Goal: Task Accomplishment & Management: Complete application form

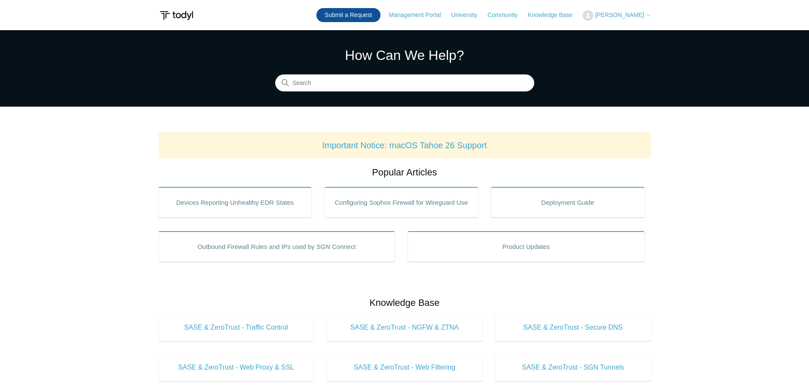
click at [363, 18] on link "Submit a Request" at bounding box center [349, 15] width 64 height 14
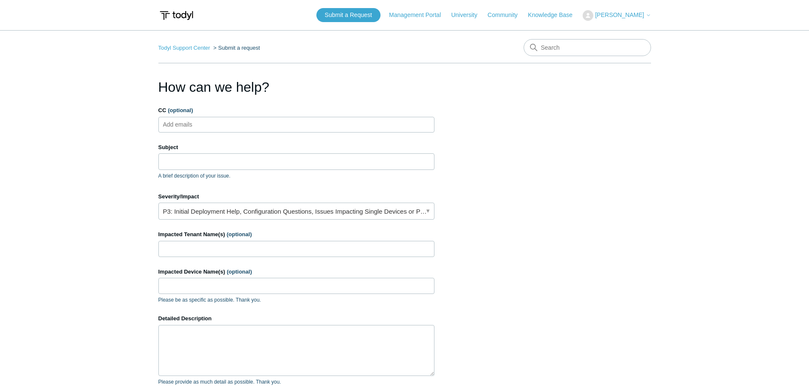
click at [201, 123] on input "CC (optional)" at bounding box center [185, 124] width 51 height 13
type input "nate"
click at [181, 125] on span "close" at bounding box center [179, 125] width 3 height 10
type input "[EMAIL_ADDRESS][DOMAIN_NAME]"
click at [198, 159] on input "Subject" at bounding box center [296, 161] width 276 height 16
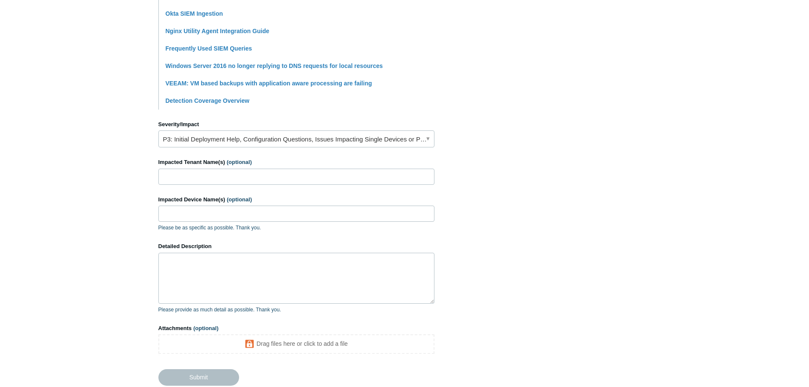
scroll to position [297, 0]
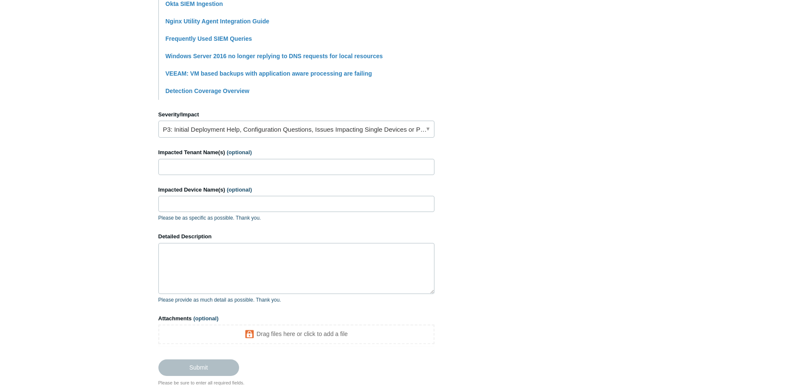
type input "Unable to pull Okta logs"
click at [251, 128] on link "P3: Initial Deployment Help, Configuration Questions, Issues Impacting Single D…" at bounding box center [296, 129] width 276 height 17
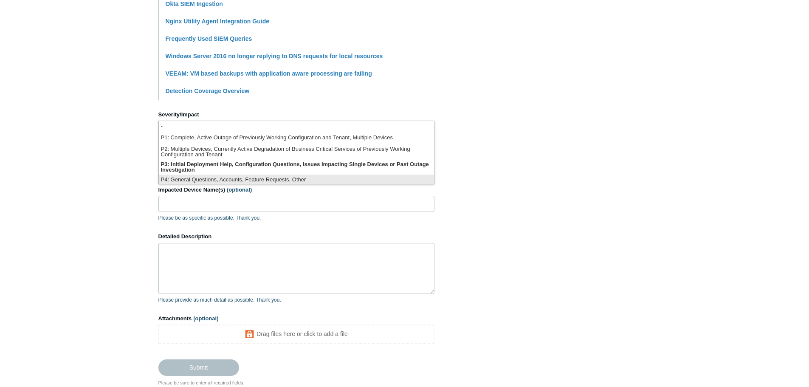
scroll to position [2, 0]
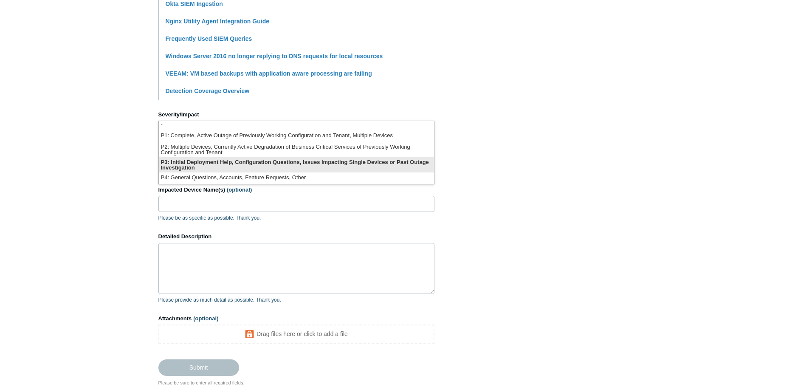
click at [203, 162] on li "P3: Initial Deployment Help, Configuration Questions, Issues Impacting Single D…" at bounding box center [296, 164] width 275 height 15
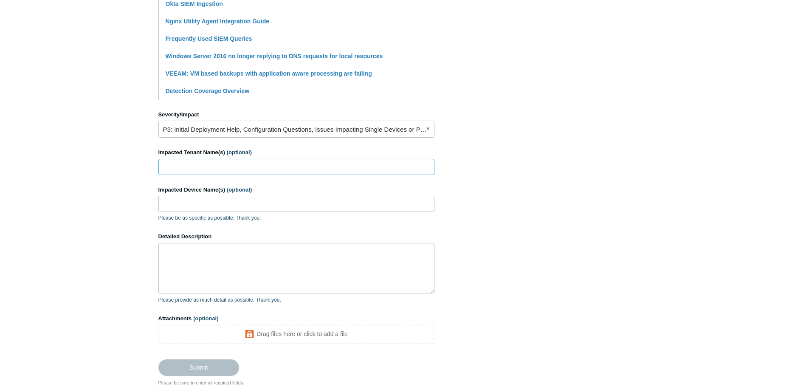
click at [198, 162] on input "Impacted Tenant Name(s) (optional)" at bounding box center [296, 167] width 276 height 16
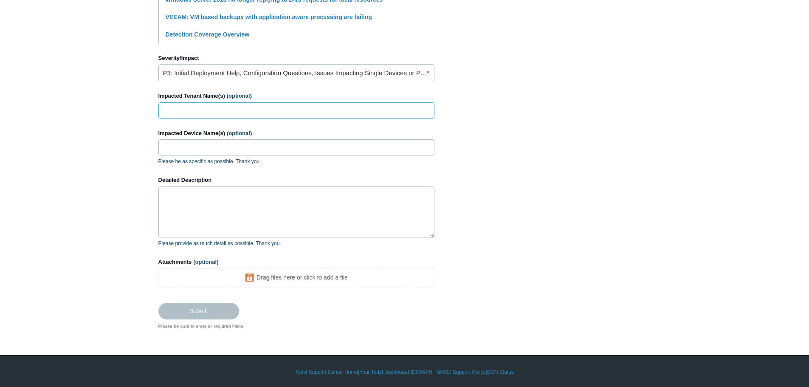
scroll to position [356, 0]
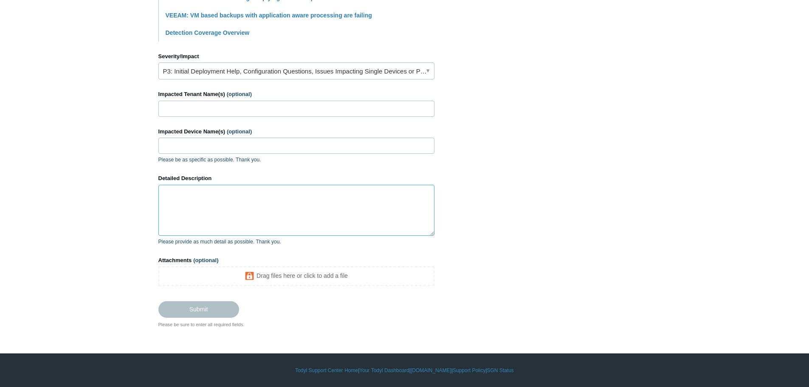
click at [202, 202] on textarea "Detailed Description" at bounding box center [296, 210] width 276 height 51
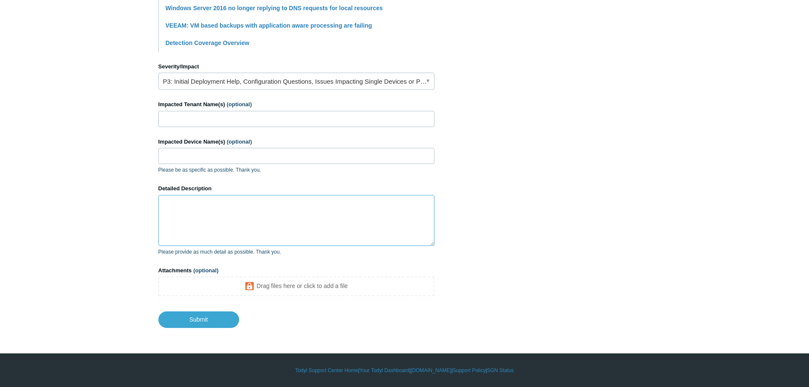
scroll to position [345, 0]
paste textarea "0d228c68e956cd7b6c266e70cf40b364"
click at [206, 199] on textarea "0d228c68e956cd7b6c266e70cf40b364" at bounding box center [296, 220] width 276 height 51
paste textarea "issue when trying to pull these logs - I'm unable to find the users in question…"
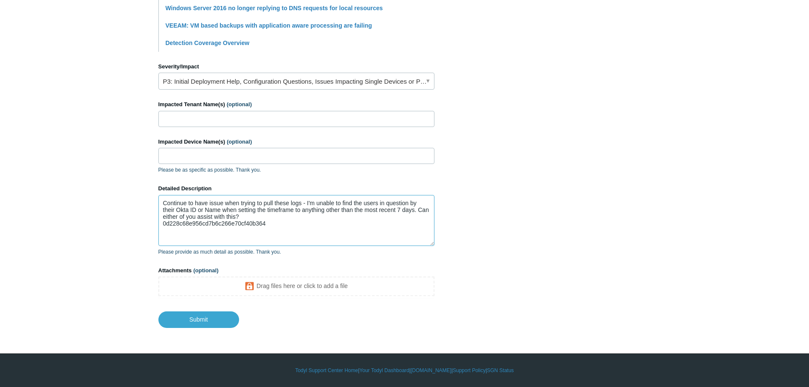
click at [209, 203] on textarea "Continue to have issue when trying to pull these logs - I'm unable to find the …" at bounding box center [296, 220] width 276 height 51
click at [286, 203] on textarea "Continue to have an issue when trying to pull these logs - I'm unable to find t…" at bounding box center [296, 220] width 276 height 51
click at [361, 204] on textarea "Continue to have an issue when trying to pull Okta logs. I'm unable to find the…" at bounding box center [296, 220] width 276 height 51
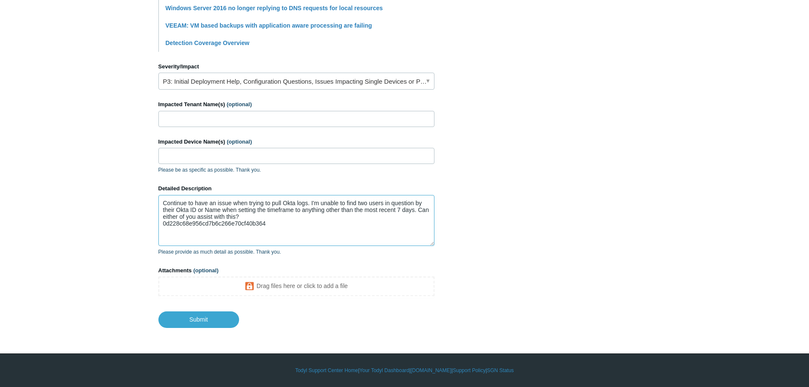
click at [419, 210] on textarea "Continue to have an issue when trying to pull Okta logs. I'm unable to find two…" at bounding box center [296, 220] width 276 height 51
drag, startPoint x: 255, startPoint y: 218, endPoint x: 164, endPoint y: 219, distance: 91.4
click at [164, 219] on textarea "Continue to have an issue when trying to pull Okta logs. I'm unable to find two…" at bounding box center [296, 220] width 276 height 51
click at [190, 216] on textarea "Continue to have an issue when trying to pull Okta logs. I'm unable to find two…" at bounding box center [296, 220] width 276 height 51
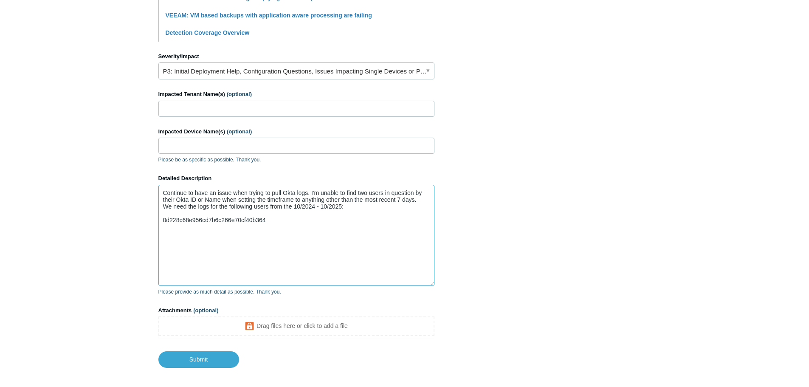
drag, startPoint x: 433, startPoint y: 243, endPoint x: 438, endPoint y: 297, distance: 53.4
click at [439, 298] on section "How can we help? CC (optional) [EMAIL_ADDRESS][DOMAIN_NAME] Subject Unable to p…" at bounding box center [404, 44] width 493 height 647
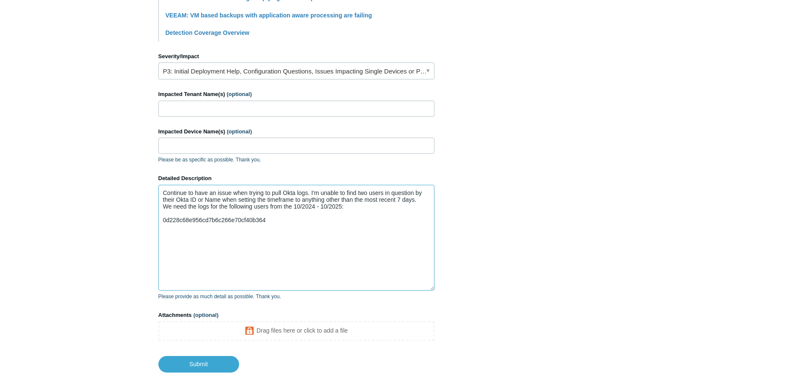
click at [420, 202] on textarea "Continue to have an issue when trying to pull Okta logs. I'm unable to find two…" at bounding box center [296, 238] width 276 height 106
click at [193, 221] on textarea "Continue to have an issue when trying to pull Okta logs. I'm unable to find two…" at bounding box center [296, 238] width 276 height 106
paste textarea "00ufc2ki64Akntita357"
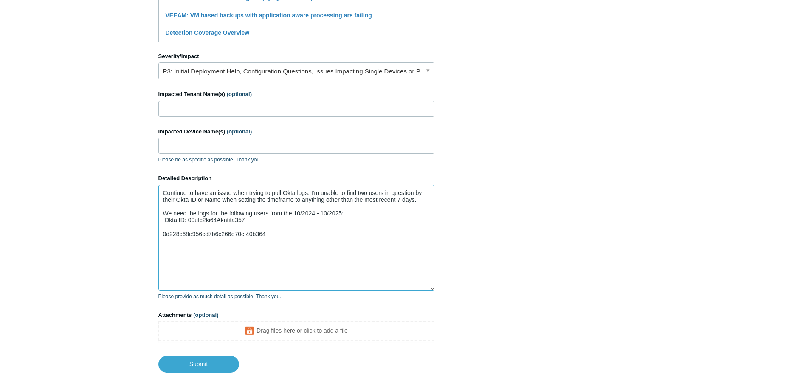
paste textarea "00ug3ve7rqGkAnWcQ357"
drag, startPoint x: 186, startPoint y: 219, endPoint x: 161, endPoint y: 219, distance: 24.6
click at [161, 219] on textarea "Continue to have an issue when trying to pull Okta logs. I'm unable to find two…" at bounding box center [296, 238] width 276 height 106
paste textarea "Okta ID:"
drag, startPoint x: 272, startPoint y: 233, endPoint x: 161, endPoint y: 233, distance: 111.7
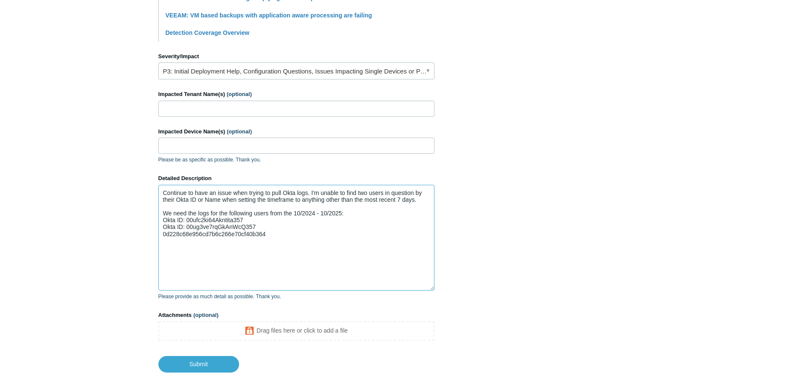
click at [161, 233] on textarea "Continue to have an issue when trying to pull Okta logs. I'm unable to find two…" at bounding box center [296, 238] width 276 height 106
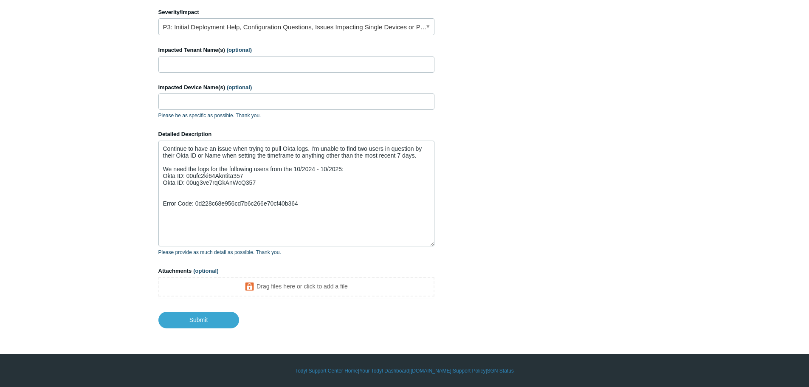
scroll to position [400, 0]
click at [195, 193] on textarea "Continue to have an issue when trying to pull Okta logs. I'm unable to find two…" at bounding box center [296, 193] width 276 height 106
click at [189, 192] on textarea "Continue to have an issue when trying to pull Okta logs. I'm unable to find two…" at bounding box center [296, 193] width 276 height 106
paste textarea "00ug3ve7rqGkAnWcQ357"
click at [202, 196] on textarea "Continue to have an issue when trying to pull Okta logs. I'm unable to find two…" at bounding box center [296, 193] width 276 height 106
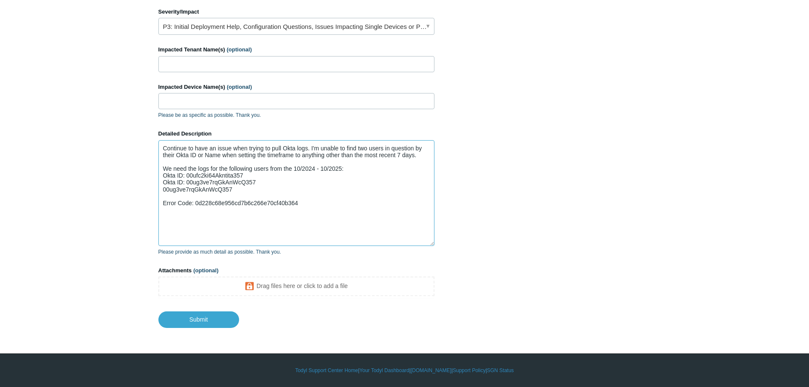
paste textarea "00ufc2ki64Akntita357"
click at [241, 194] on textarea "Continue to have an issue when trying to pull Okta logs. I'm unable to find two…" at bounding box center [296, 193] width 276 height 106
click at [359, 168] on textarea "Continue to have an issue when trying to pull Okta logs. I'm unable to find two…" at bounding box center [296, 193] width 276 height 106
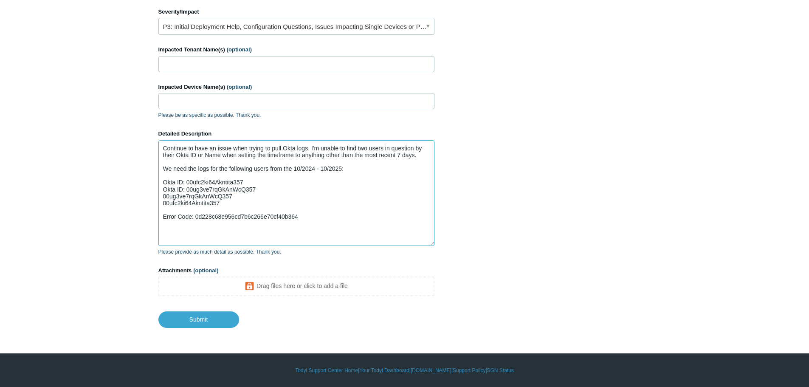
click at [192, 212] on textarea "Continue to have an issue when trying to pull Okta logs. I'm unable to find two…" at bounding box center [296, 193] width 276 height 106
paste textarea "00ufc2ki64Akntita357 00ug3ve7rqGkAnWcQ357"
click at [179, 216] on textarea "Continue to have an issue when trying to pull Okta logs. I'm unable to find two…" at bounding box center [296, 193] width 276 height 106
click at [171, 210] on textarea "Continue to have an issue when trying to pull Okta logs. I'm unable to find two…" at bounding box center [296, 193] width 276 height 106
drag, startPoint x: 261, startPoint y: 189, endPoint x: 263, endPoint y: 217, distance: 27.7
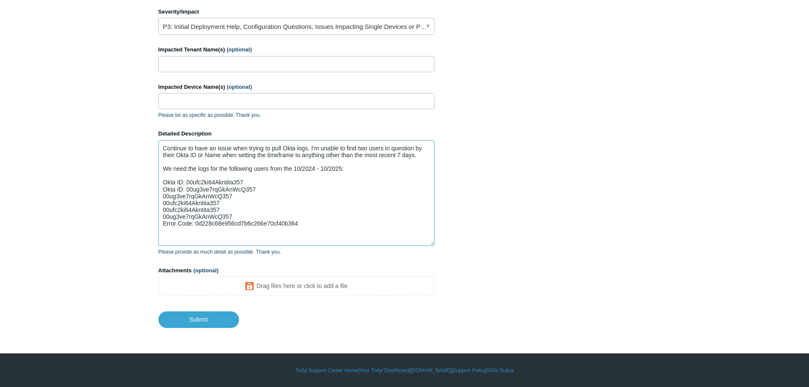
click at [263, 217] on textarea "Continue to have an issue when trying to pull Okta logs. I'm unable to find two…" at bounding box center [296, 193] width 276 height 106
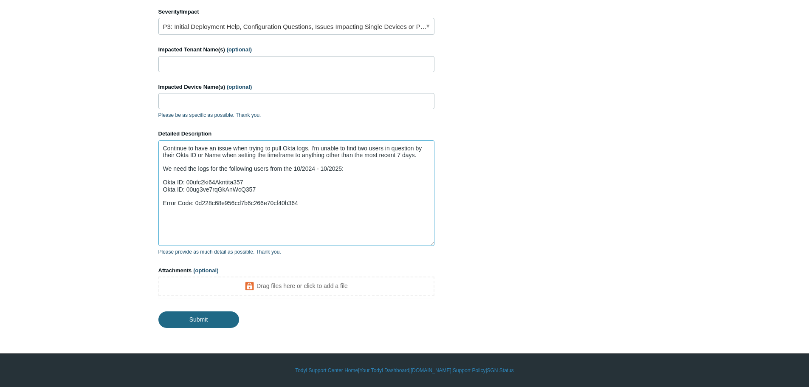
type textarea "Continue to have an issue when trying to pull Okta logs. I'm unable to find two…"
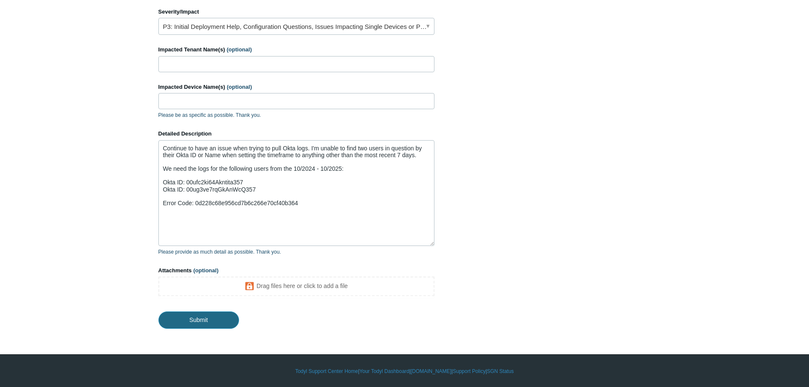
click at [195, 320] on input "Submit" at bounding box center [198, 319] width 81 height 17
